Goal: Transaction & Acquisition: Purchase product/service

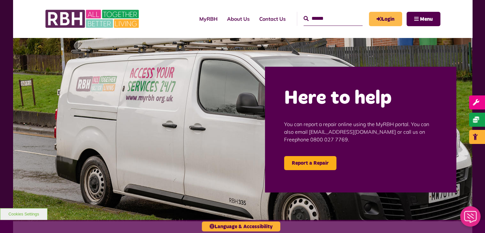
click at [0, 0] on icon "MyRBH" at bounding box center [0, 0] width 0 height 0
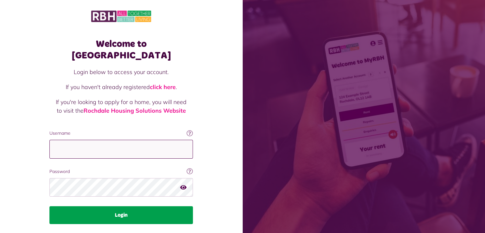
type input "**********"
click at [174, 206] on button "Login" at bounding box center [121, 215] width 144 height 18
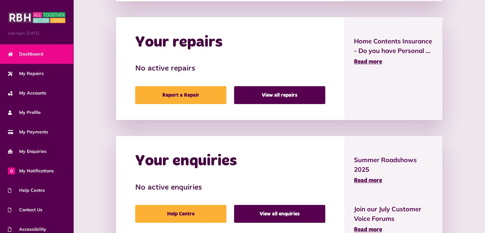
scroll to position [146, 0]
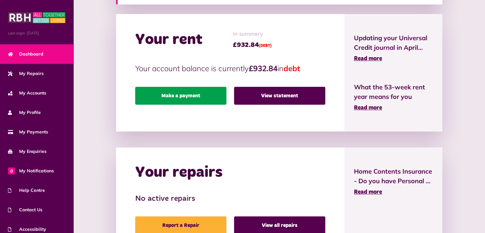
click at [181, 97] on link "Make a payment" at bounding box center [180, 96] width 91 height 18
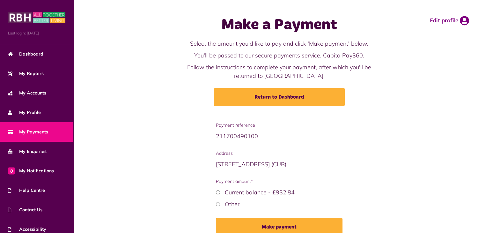
scroll to position [32, 0]
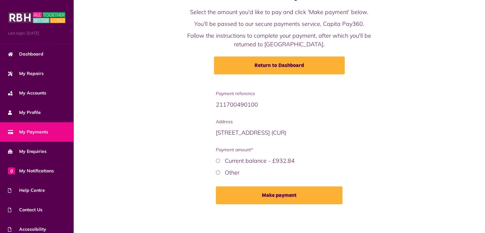
click at [226, 168] on div "Other" at bounding box center [279, 172] width 127 height 9
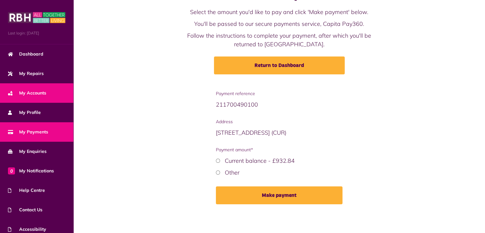
click at [49, 90] on link "My Accounts" at bounding box center [36, 92] width 73 height 19
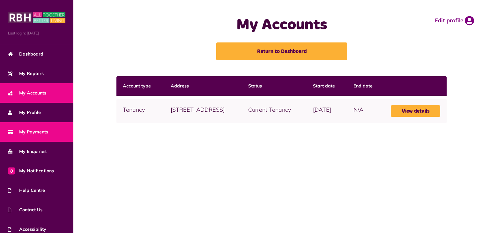
click at [39, 129] on span "My Payments" at bounding box center [28, 132] width 40 height 7
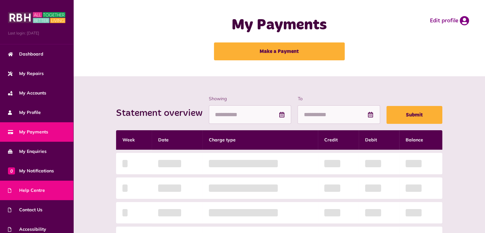
scroll to position [25, 0]
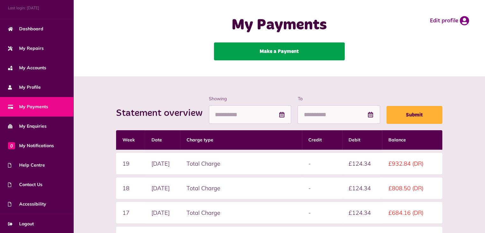
click at [302, 53] on link "Make a Payment" at bounding box center [279, 51] width 131 height 18
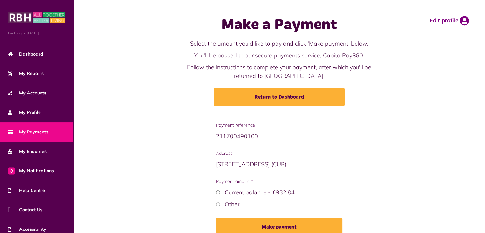
scroll to position [32, 0]
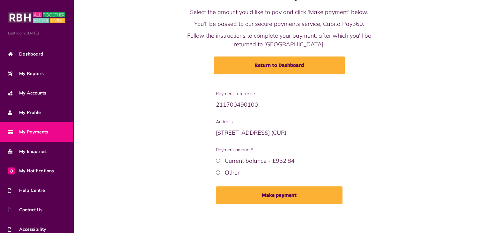
click at [224, 169] on div "Other" at bounding box center [279, 172] width 127 height 9
click at [228, 171] on label "Other" at bounding box center [232, 172] width 15 height 7
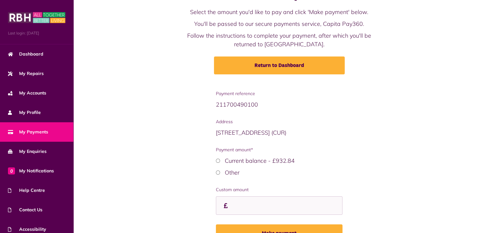
scroll to position [70, 0]
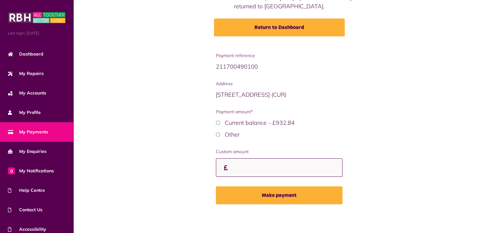
click at [251, 170] on input "Custom amount" at bounding box center [279, 167] width 127 height 19
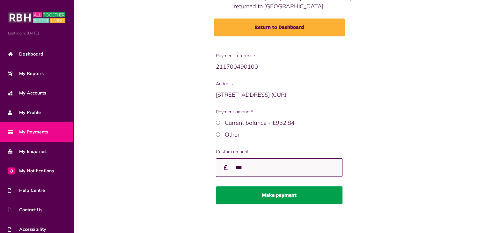
type input "***"
click at [260, 192] on button "Make payment" at bounding box center [279, 195] width 127 height 18
